Goal: Information Seeking & Learning: Learn about a topic

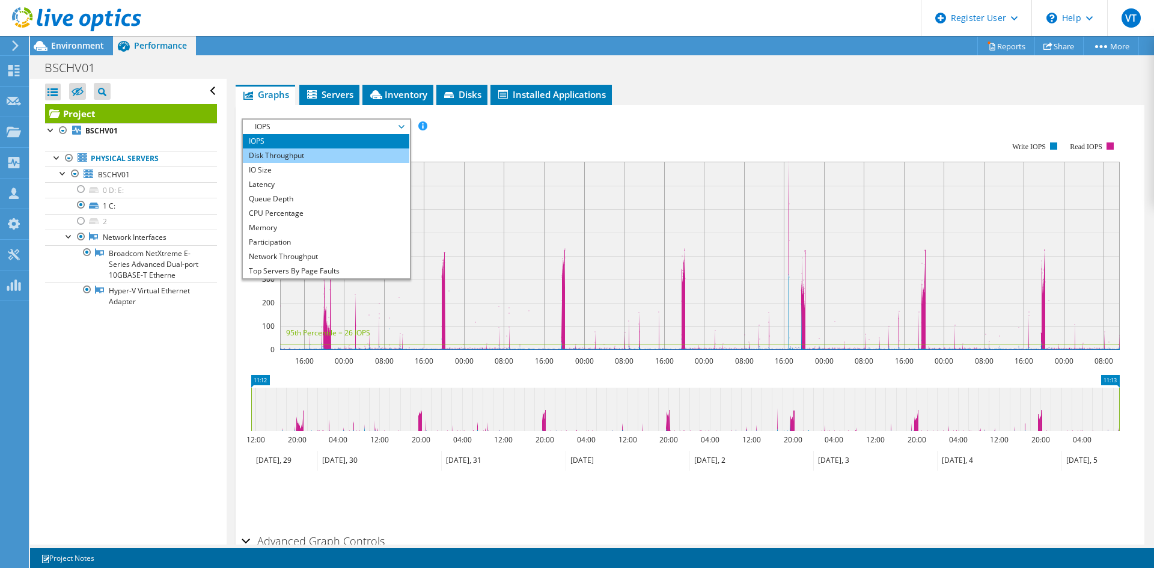
click at [264, 157] on li "Disk Throughput" at bounding box center [326, 155] width 166 height 14
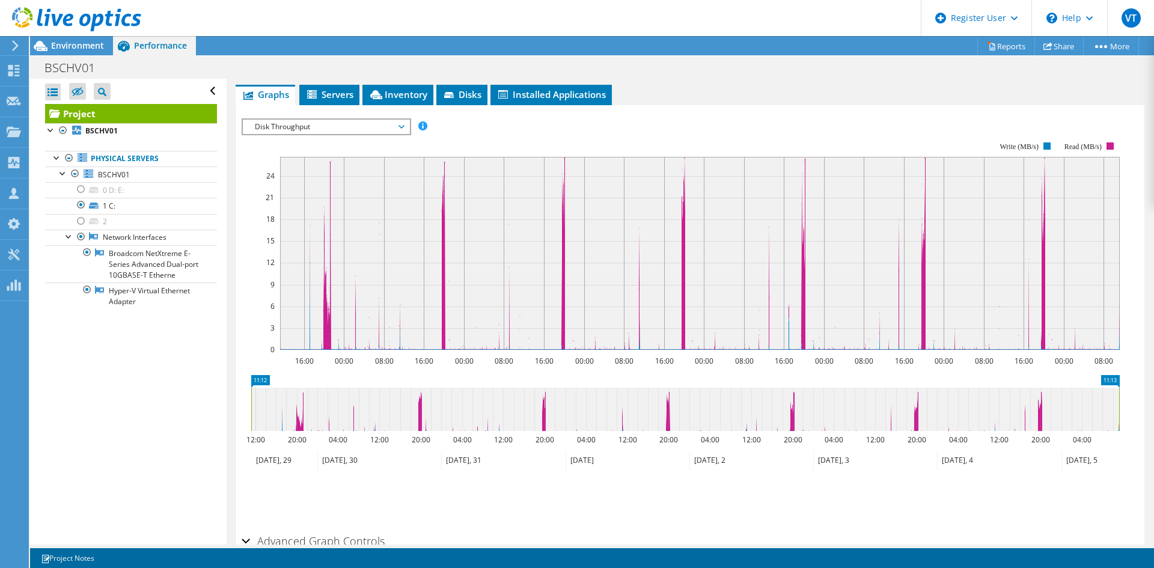
click at [290, 125] on span "Disk Throughput" at bounding box center [326, 127] width 154 height 14
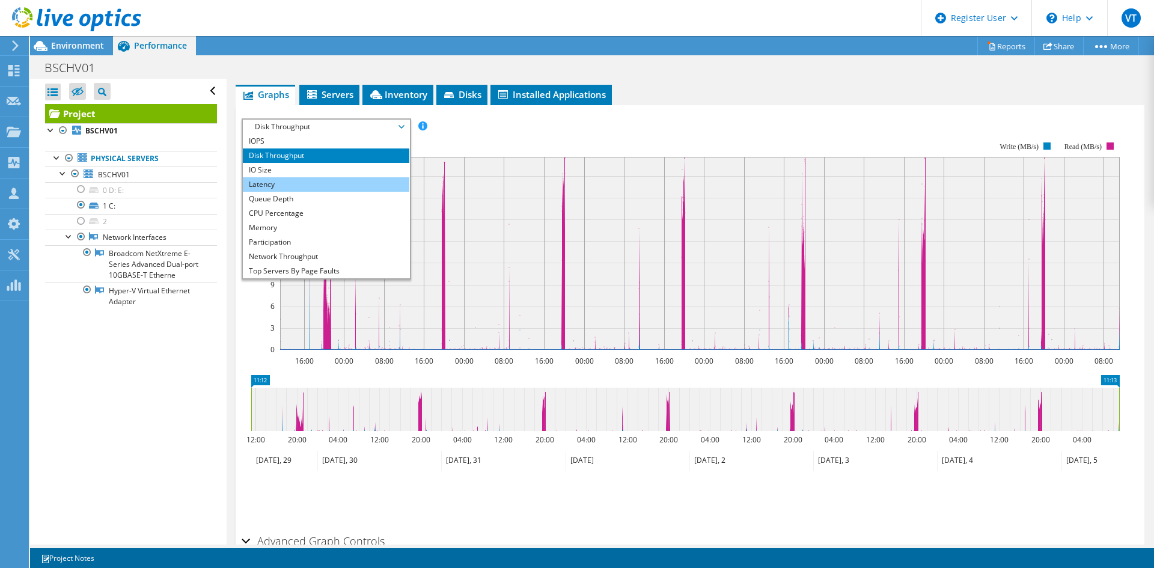
click at [273, 189] on li "Latency" at bounding box center [326, 184] width 166 height 14
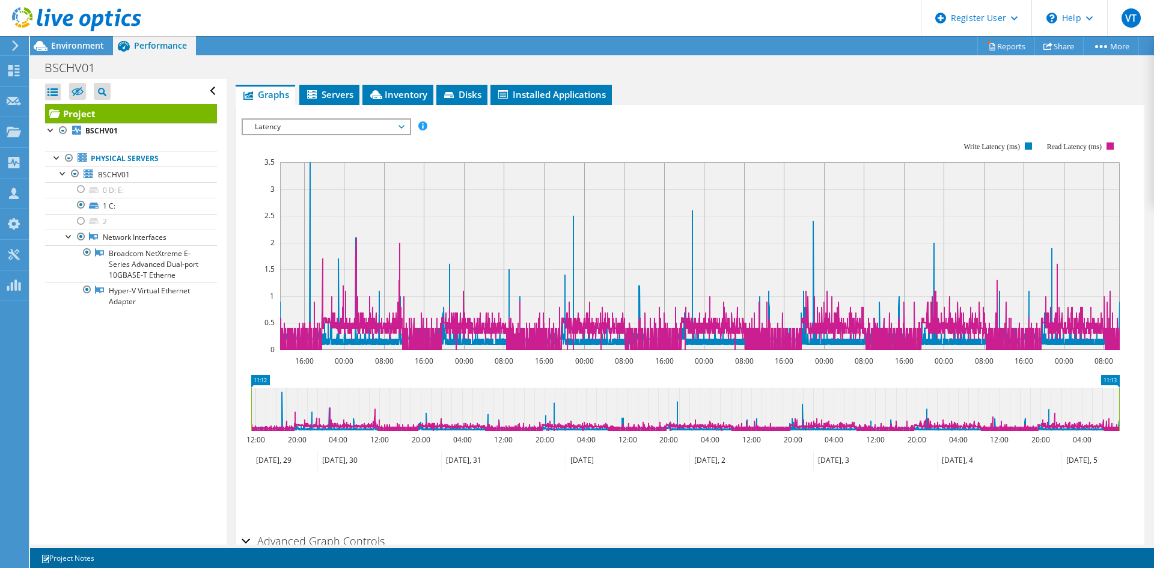
click at [310, 130] on span "Latency" at bounding box center [326, 127] width 154 height 14
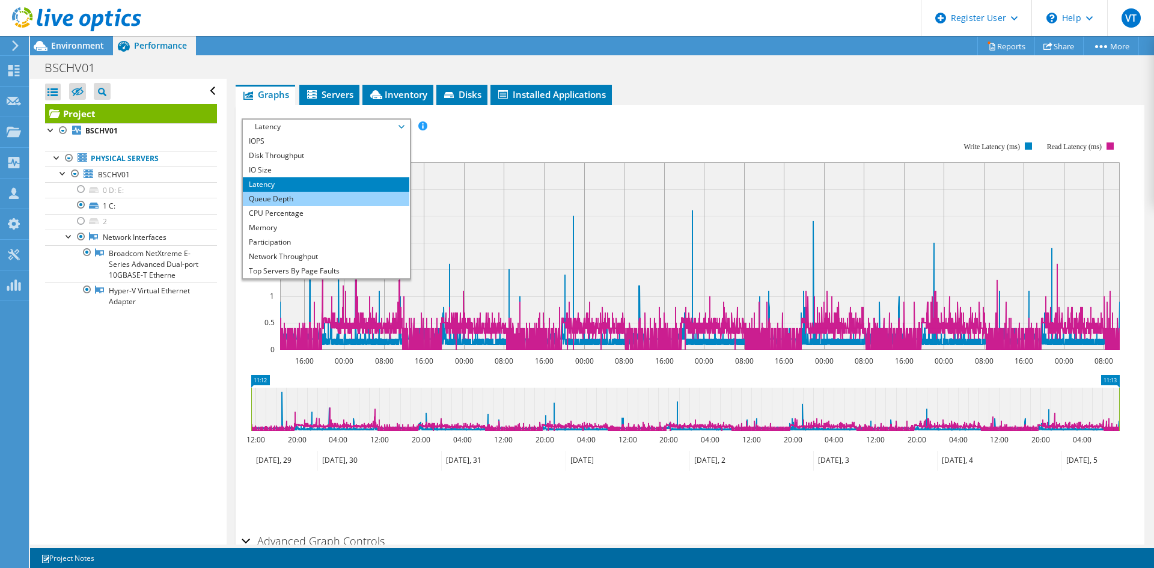
click at [277, 200] on li "Queue Depth" at bounding box center [326, 199] width 166 height 14
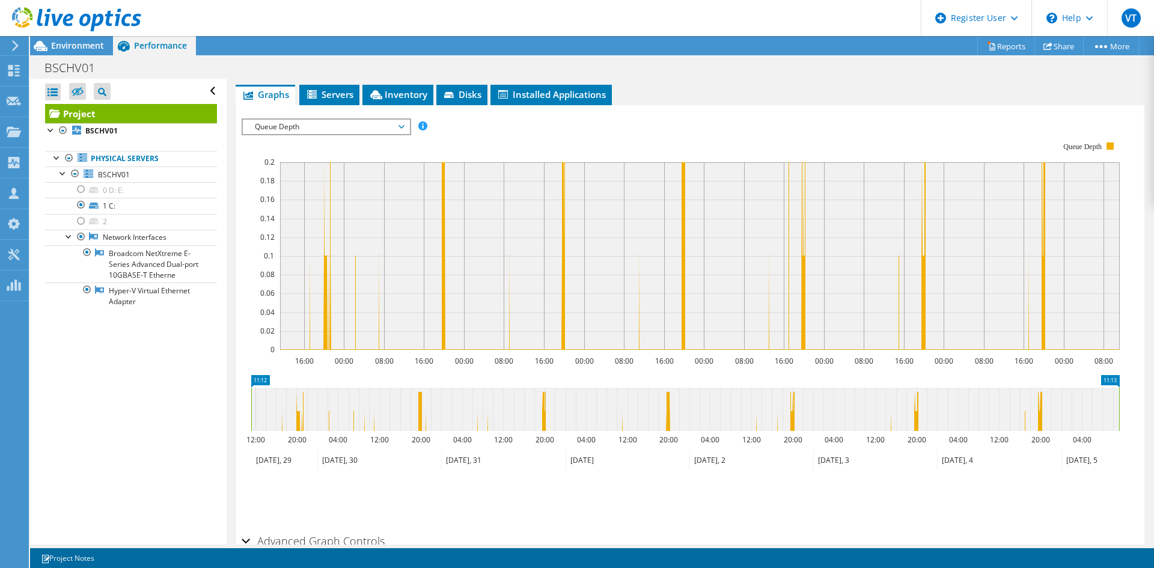
click at [294, 129] on span "Queue Depth" at bounding box center [326, 127] width 154 height 14
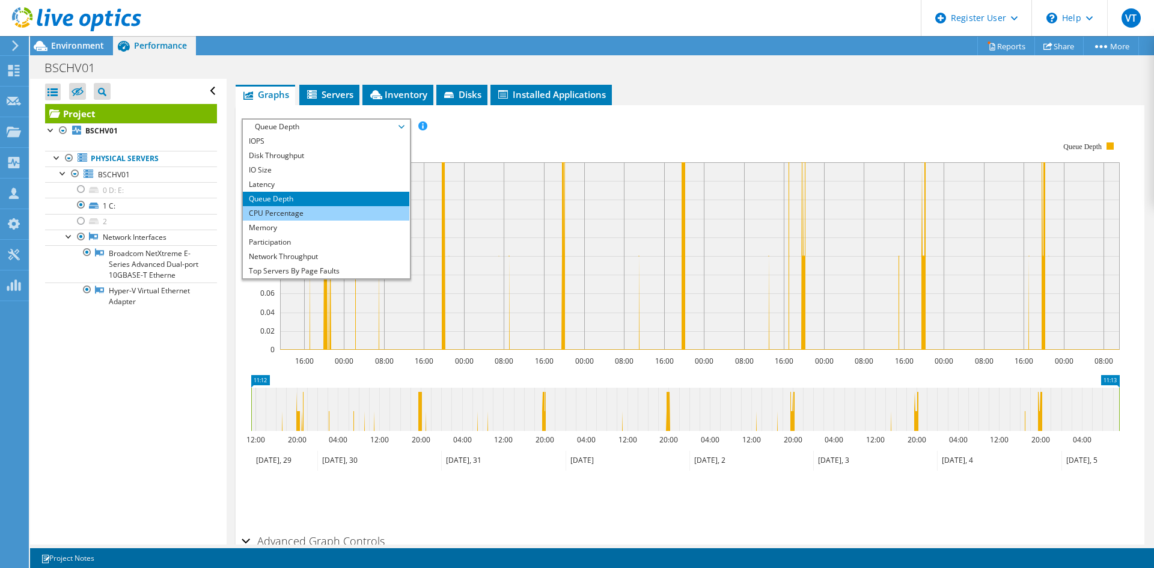
click at [274, 211] on li "CPU Percentage" at bounding box center [326, 213] width 166 height 14
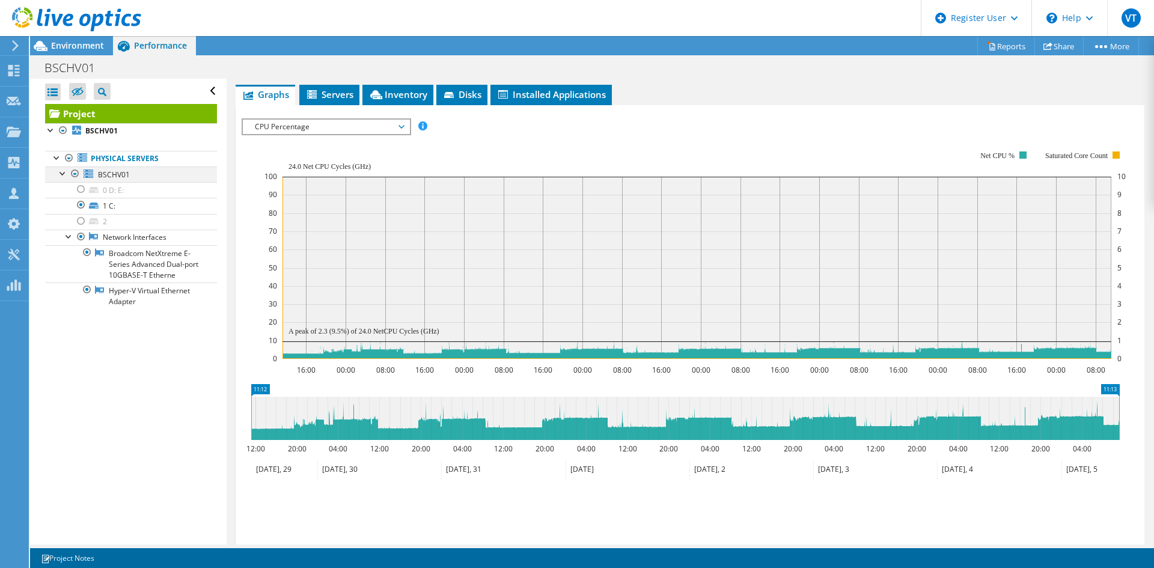
click at [68, 173] on div at bounding box center [63, 172] width 12 height 12
click at [64, 174] on div at bounding box center [63, 172] width 12 height 12
click at [64, 175] on div at bounding box center [63, 172] width 12 height 12
click at [68, 172] on div at bounding box center [63, 172] width 12 height 12
click at [81, 191] on div at bounding box center [81, 189] width 12 height 14
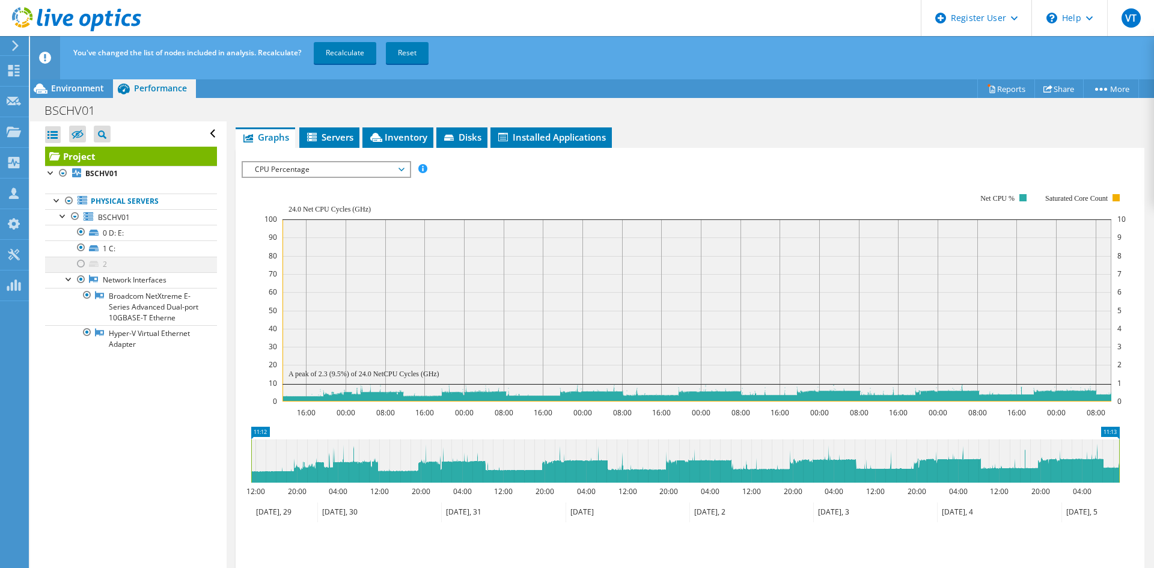
click at [78, 264] on div at bounding box center [81, 264] width 12 height 14
click at [285, 170] on span "CPU Percentage" at bounding box center [326, 169] width 154 height 14
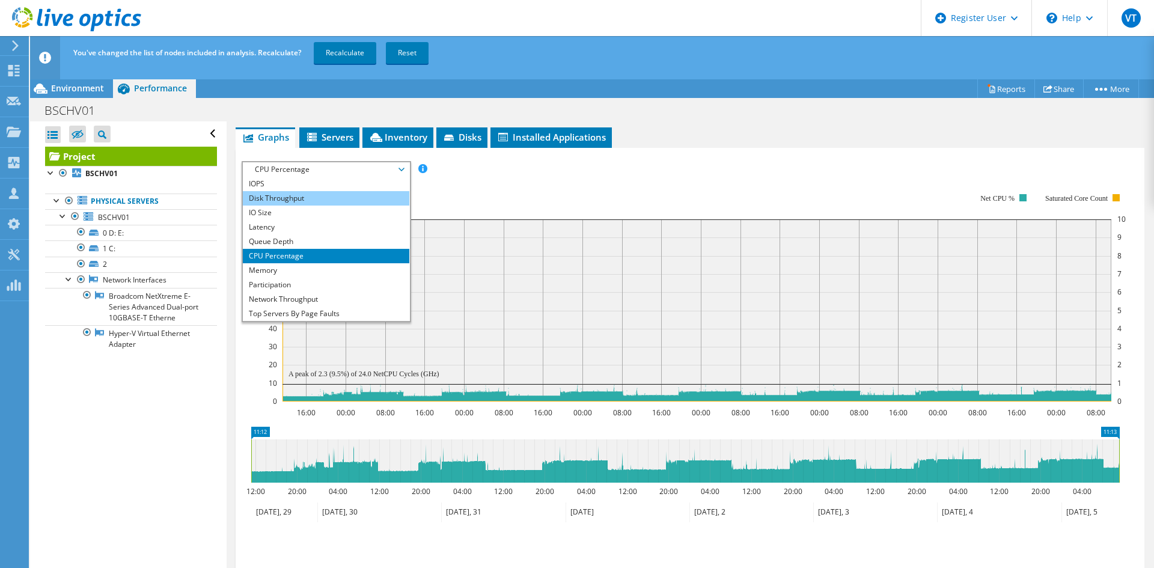
click at [266, 196] on li "Disk Throughput" at bounding box center [326, 198] width 166 height 14
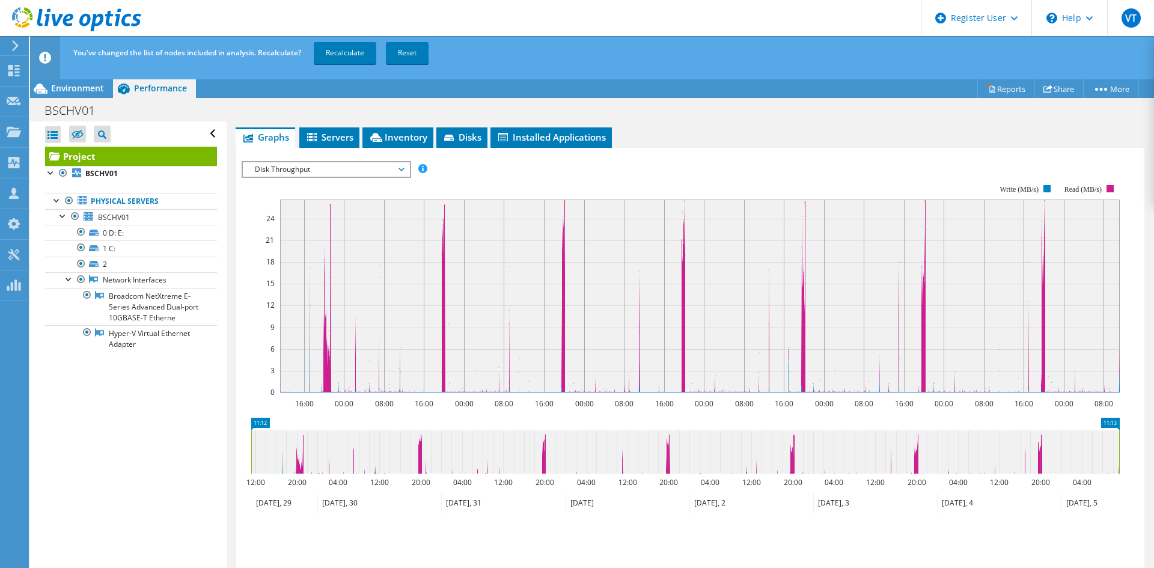
click at [294, 162] on span "Disk Throughput" at bounding box center [326, 169] width 154 height 14
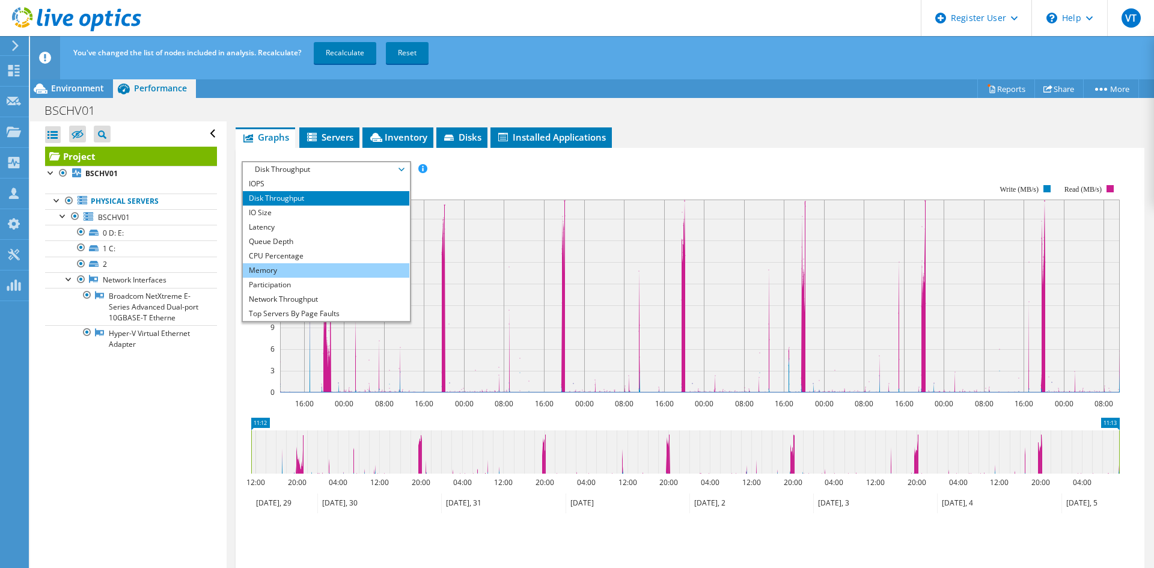
click at [267, 267] on li "Memory" at bounding box center [326, 270] width 166 height 14
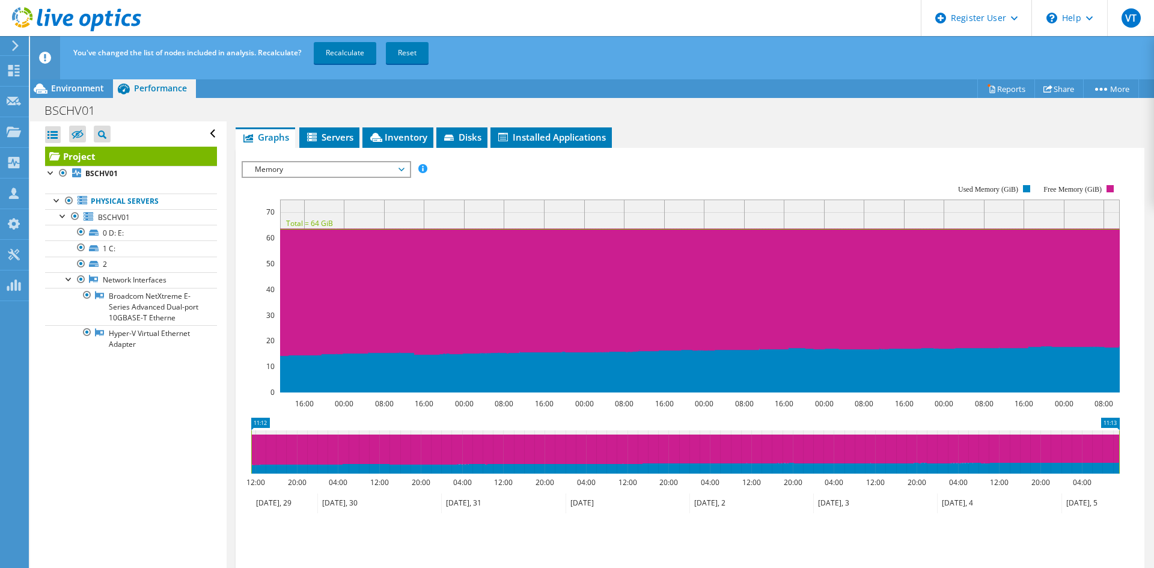
click at [334, 171] on span "Memory" at bounding box center [326, 169] width 154 height 14
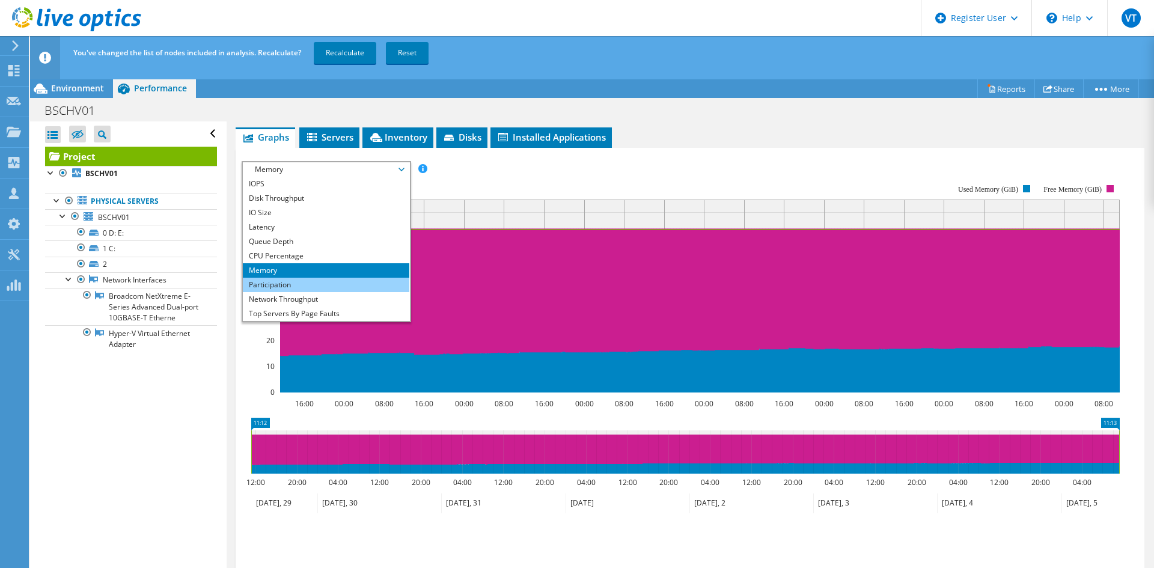
click at [295, 284] on li "Participation" at bounding box center [326, 285] width 166 height 14
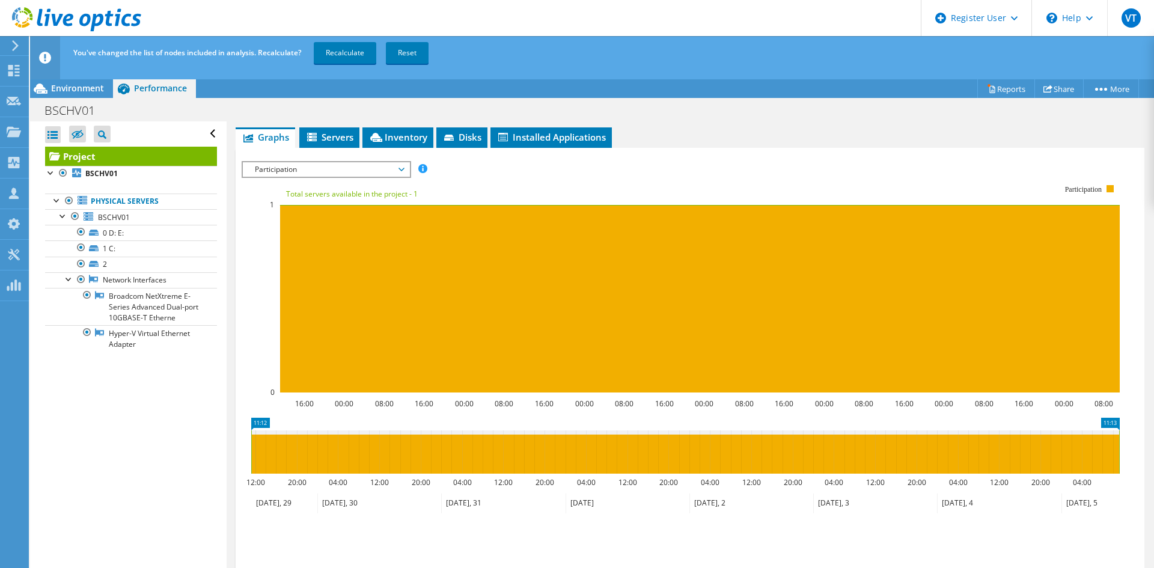
click at [308, 165] on span "Participation" at bounding box center [326, 169] width 154 height 14
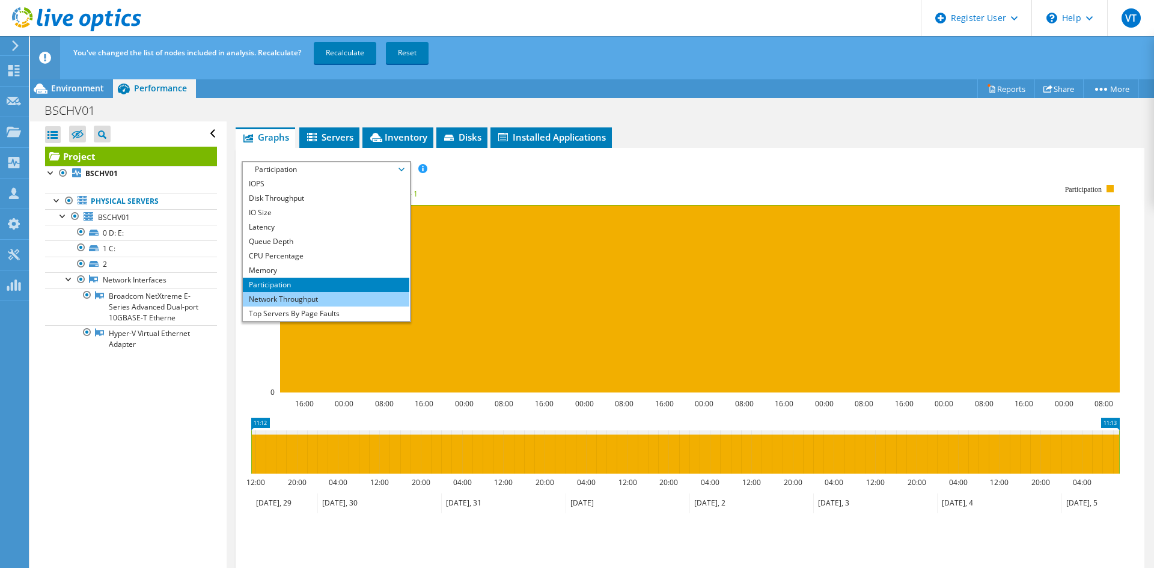
click at [258, 302] on li "Network Throughput" at bounding box center [326, 299] width 166 height 14
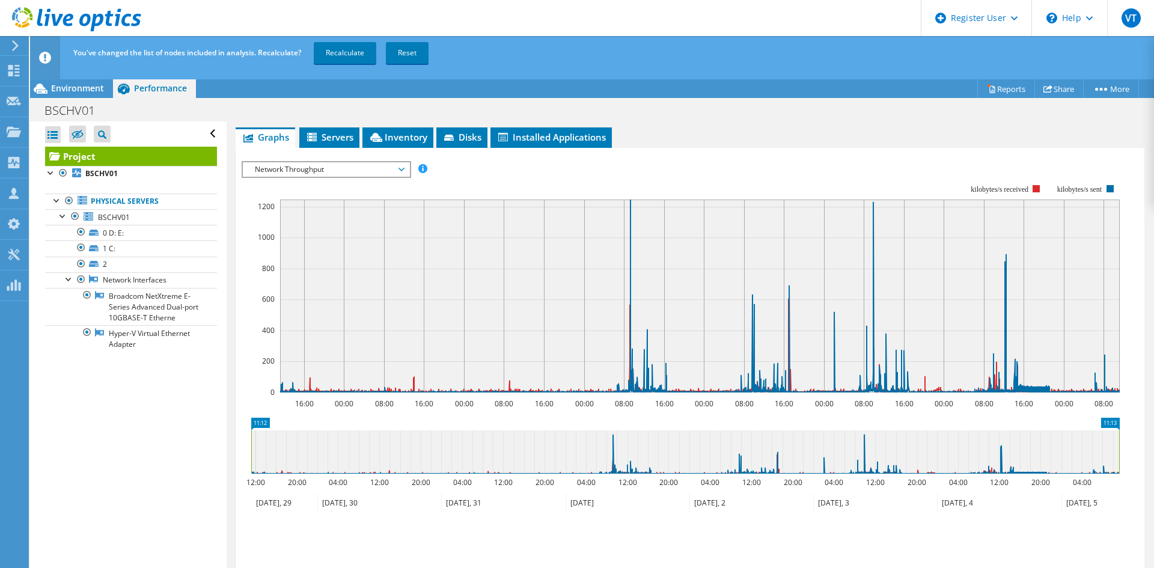
click at [260, 166] on span "Network Throughput" at bounding box center [326, 169] width 154 height 14
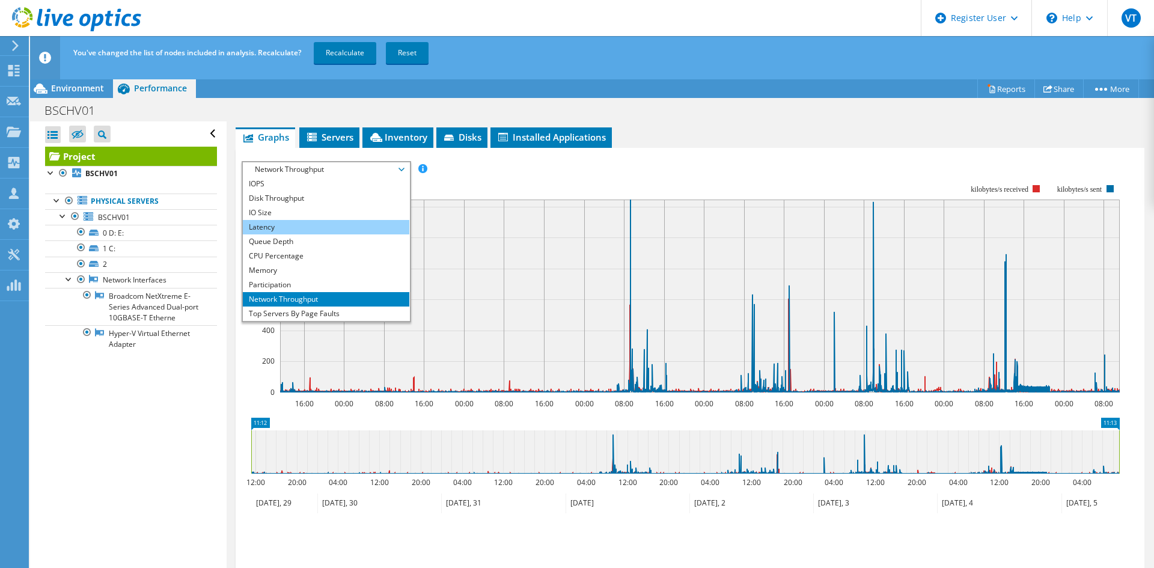
click at [268, 228] on li "Latency" at bounding box center [326, 227] width 166 height 14
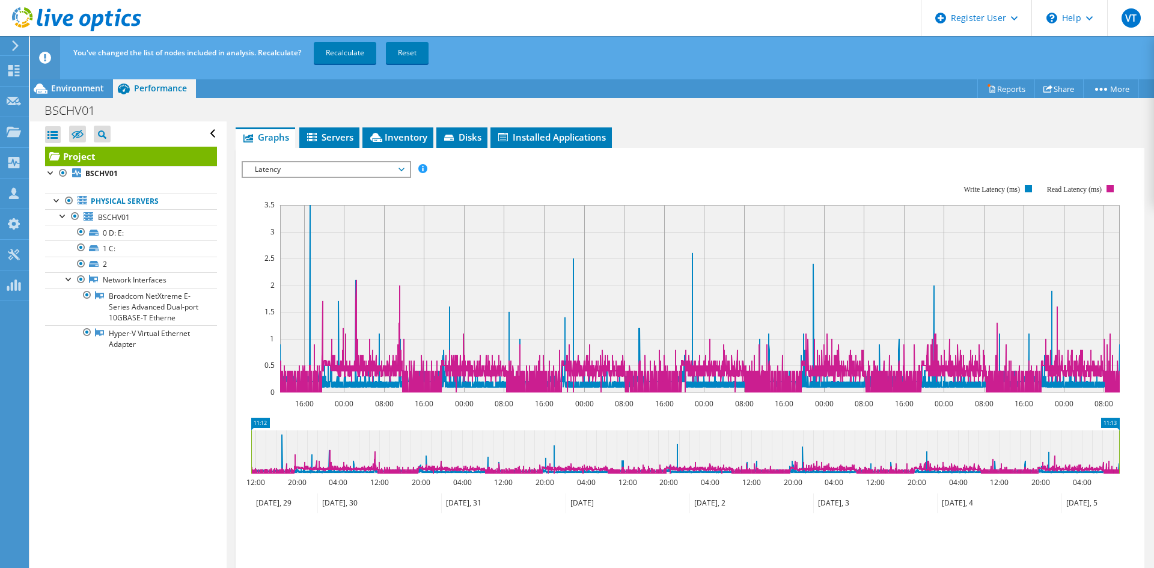
click at [307, 180] on rect at bounding box center [681, 288] width 878 height 240
click at [330, 138] on span "Servers" at bounding box center [329, 137] width 48 height 12
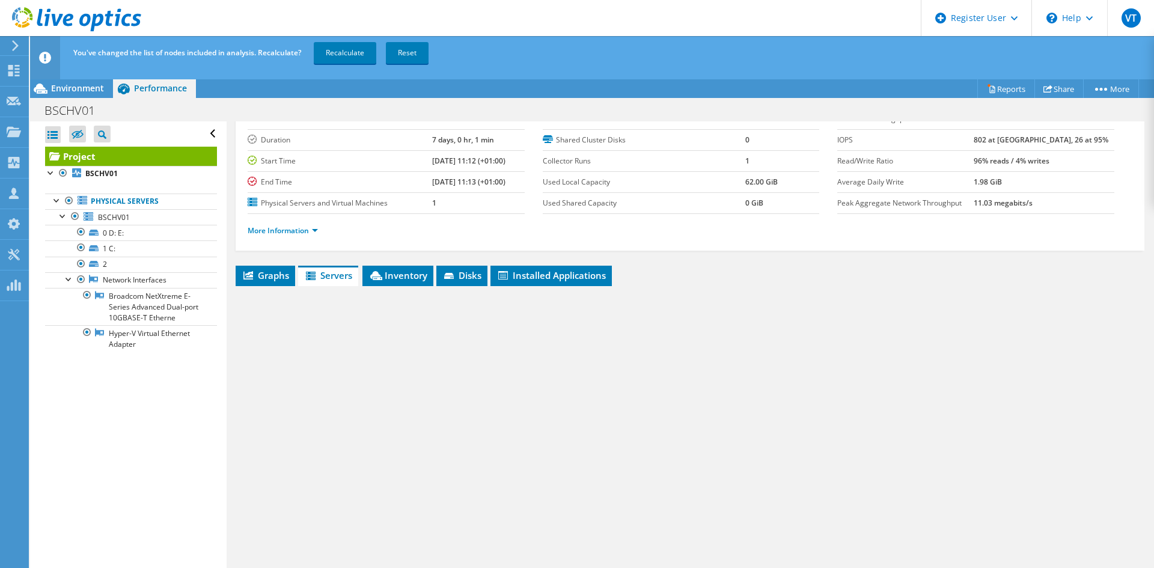
scroll to position [70, 0]
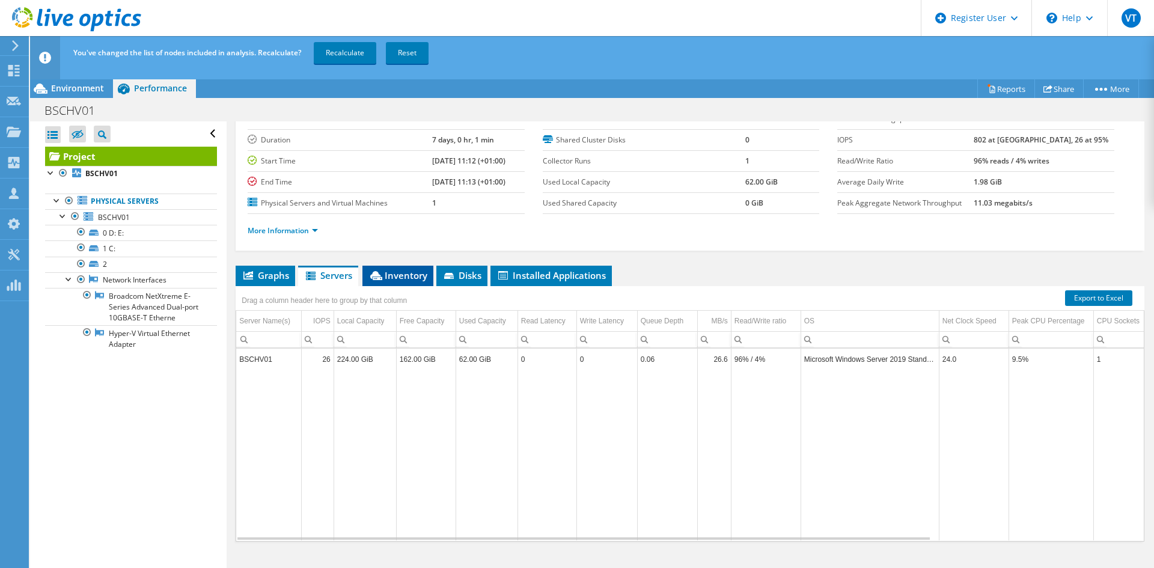
click at [409, 281] on li "Inventory" at bounding box center [397, 276] width 71 height 20
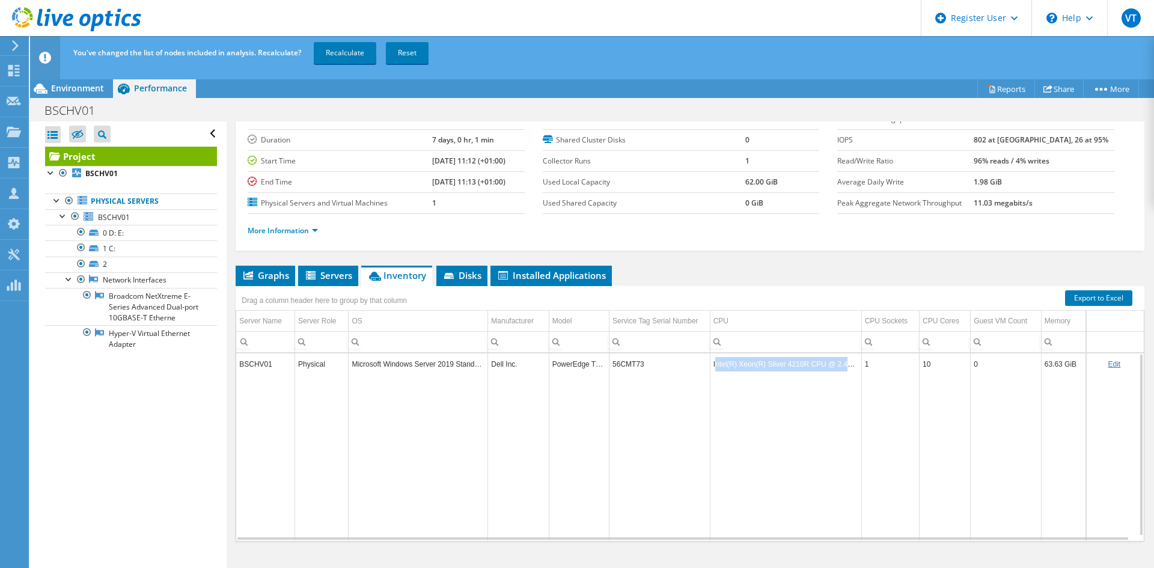
drag, startPoint x: 713, startPoint y: 367, endPoint x: 862, endPoint y: 367, distance: 149.0
click at [862, 367] on tr "BSCHV01 Physical Microsoft Windows Server 2019 Standard Dell Inc. PowerEdge T64…" at bounding box center [689, 363] width 907 height 21
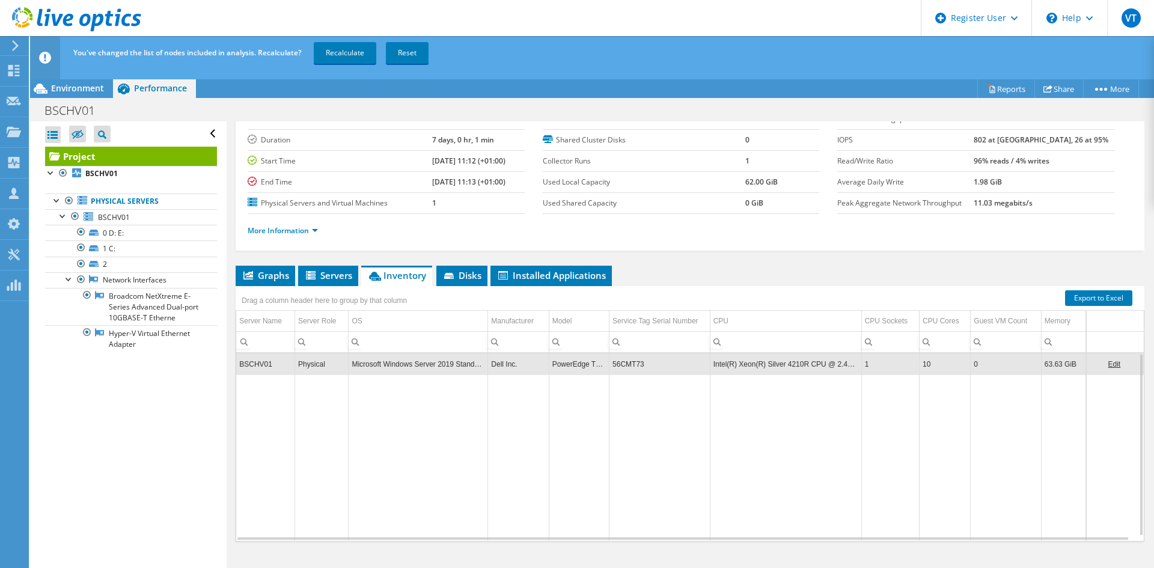
click at [628, 363] on td "56CMT73" at bounding box center [659, 363] width 101 height 21
copy td "56CMT73"
click at [465, 282] on li "Disks" at bounding box center [461, 276] width 51 height 20
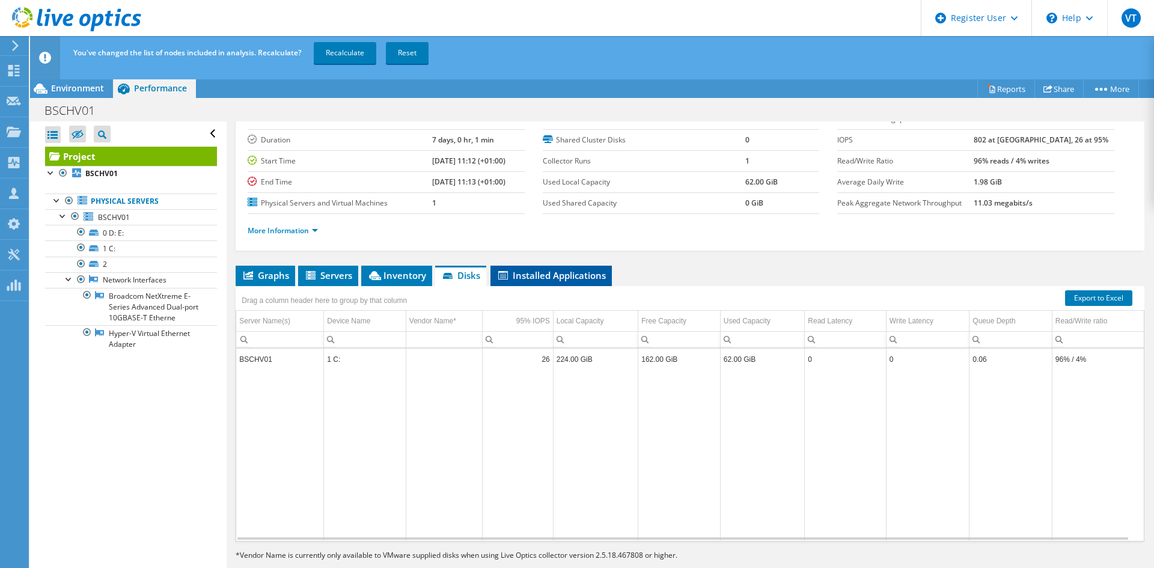
click at [534, 278] on span "Installed Applications" at bounding box center [550, 275] width 109 height 12
